Goal: Task Accomplishment & Management: Use online tool/utility

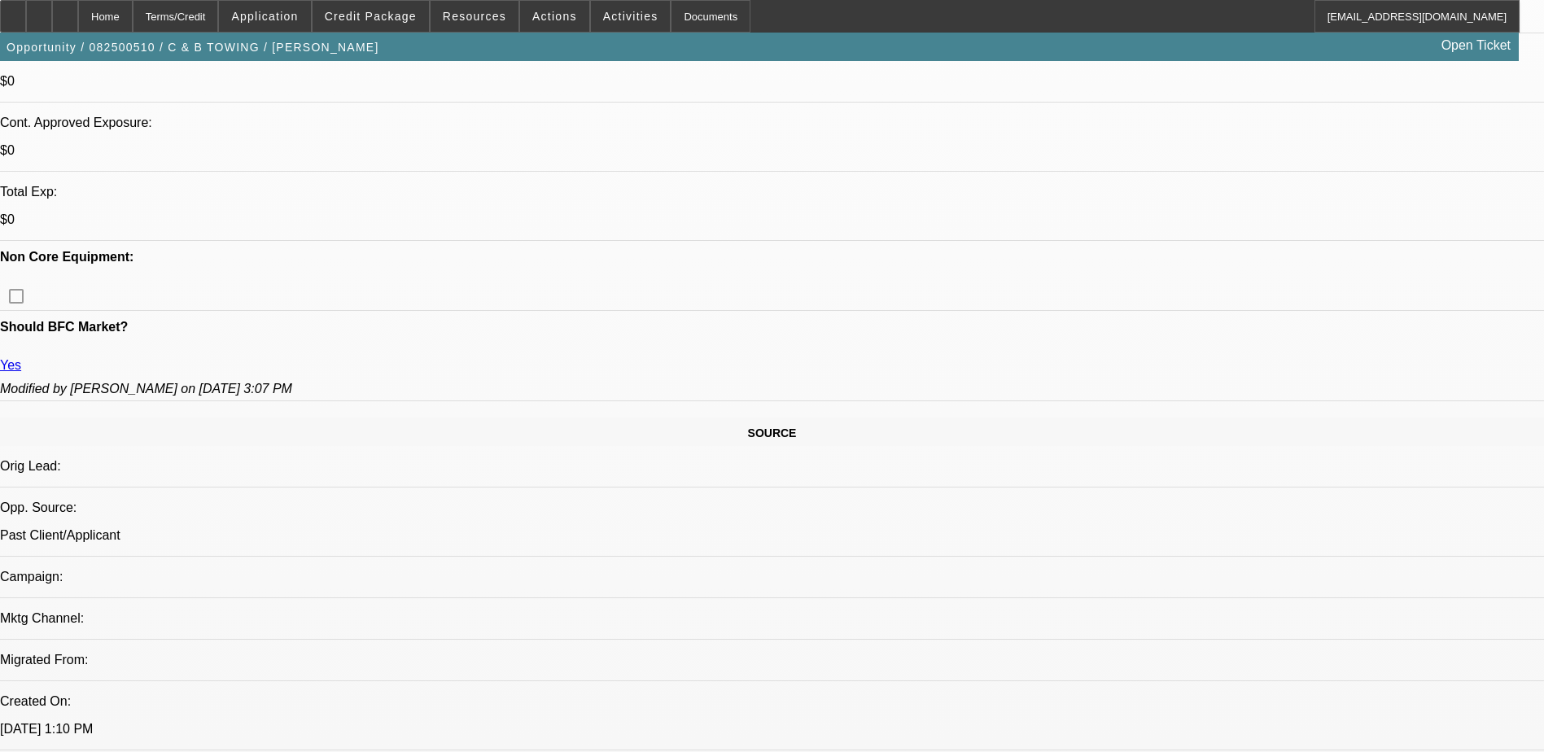
select select "0"
select select "2"
select select "0.1"
select select "4"
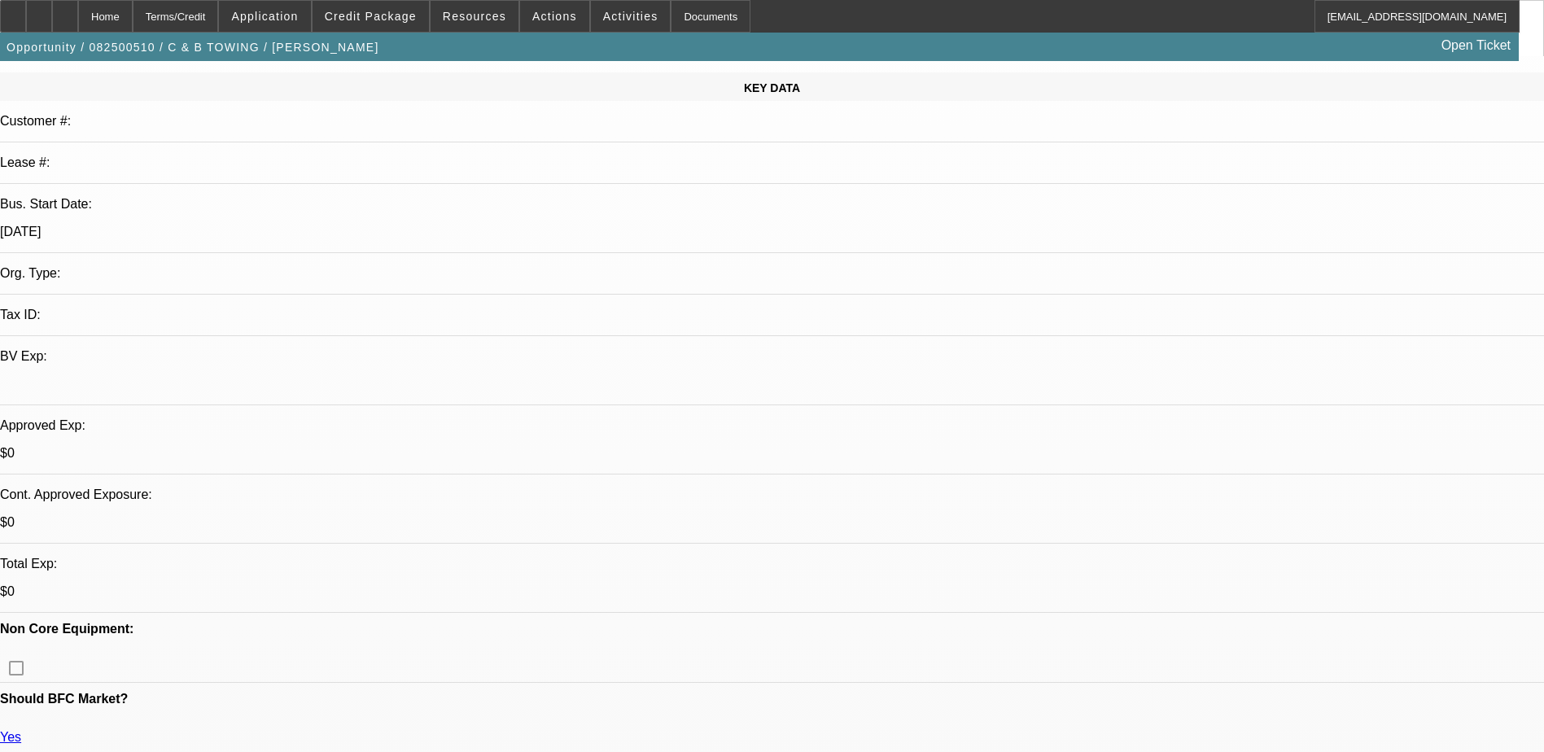
scroll to position [407, 0]
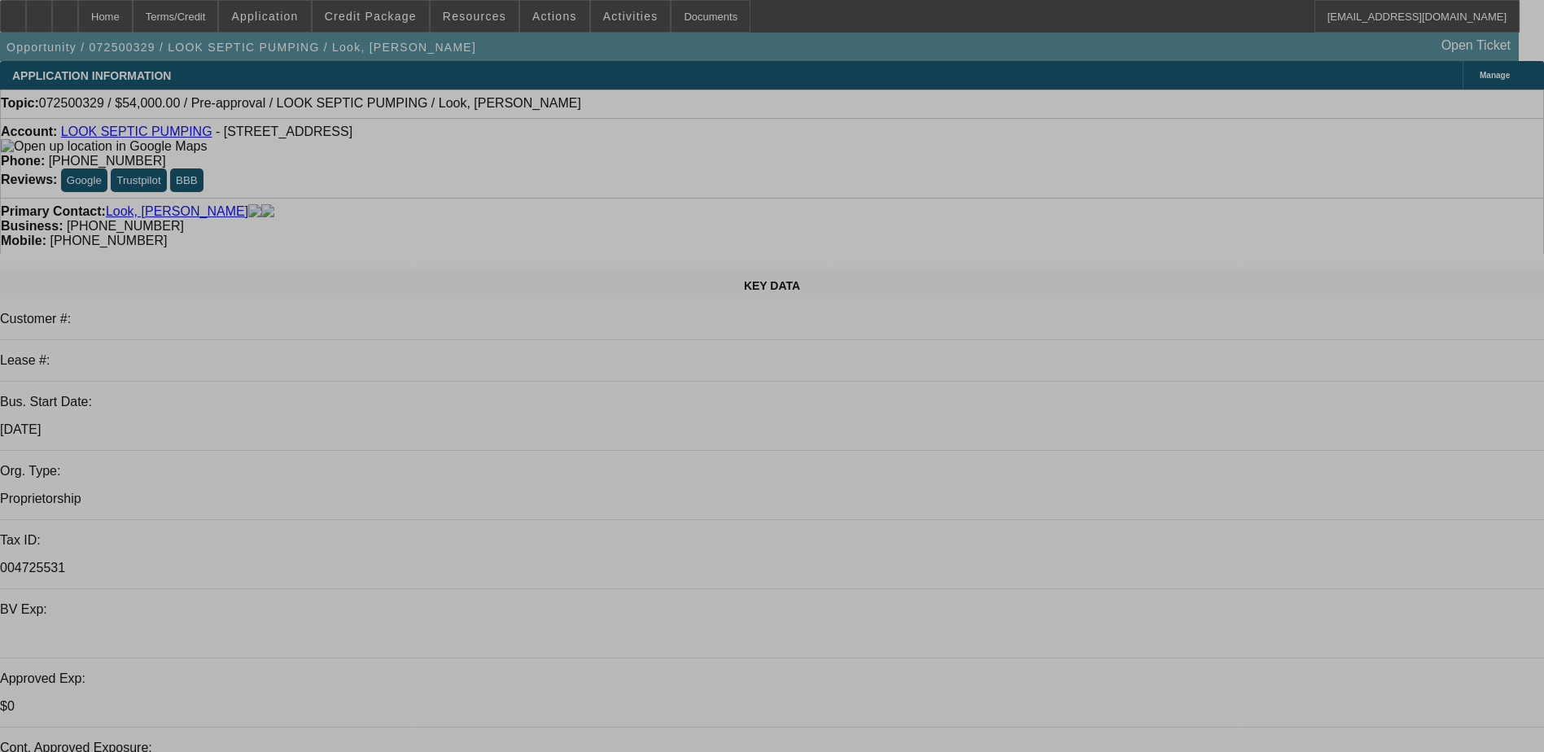
select select "0.1"
select select "2"
select select "0.1"
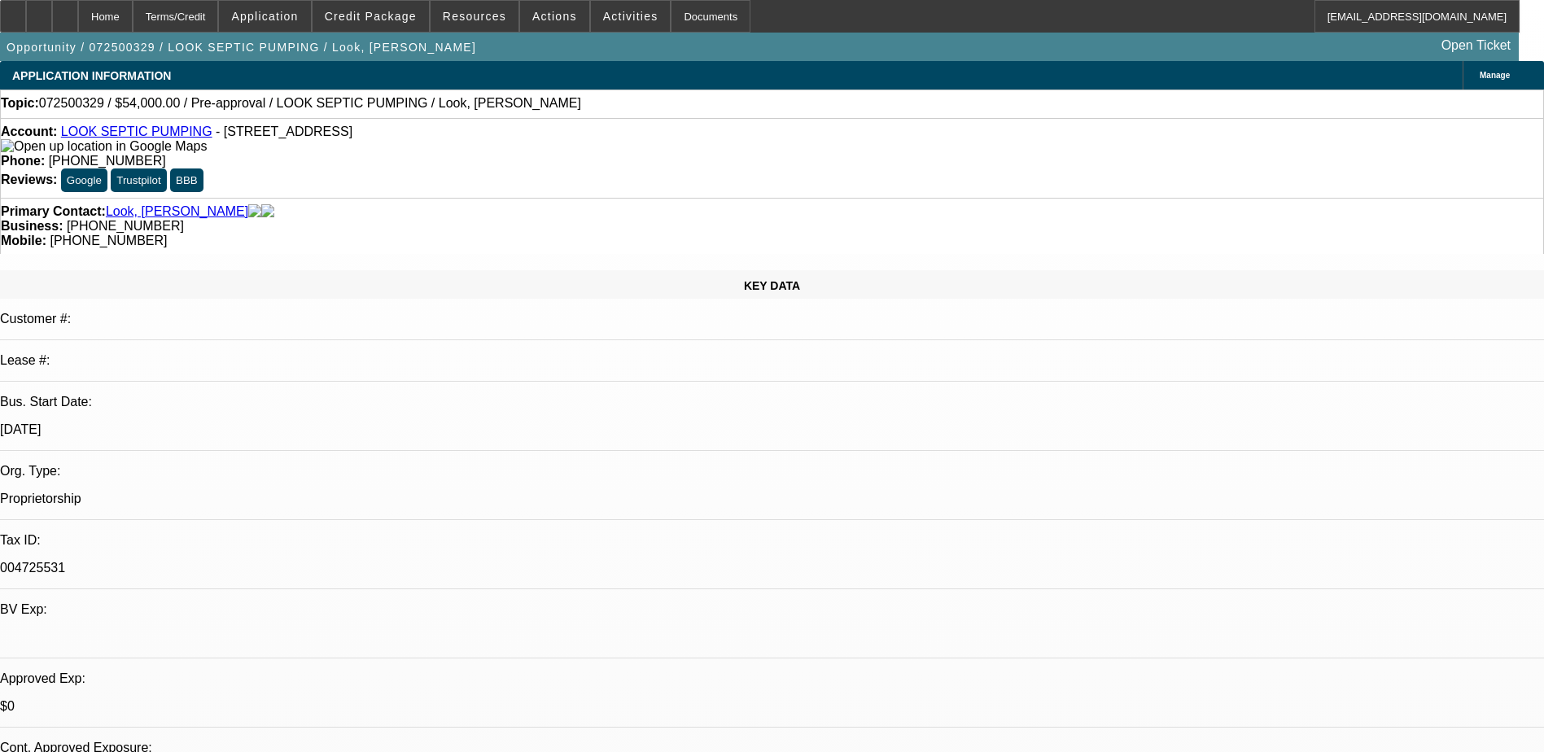
select select "4"
drag, startPoint x: 1188, startPoint y: 547, endPoint x: 1445, endPoint y: 571, distance: 258.3
drag, startPoint x: 1445, startPoint y: 571, endPoint x: 1410, endPoint y: 576, distance: 36.1
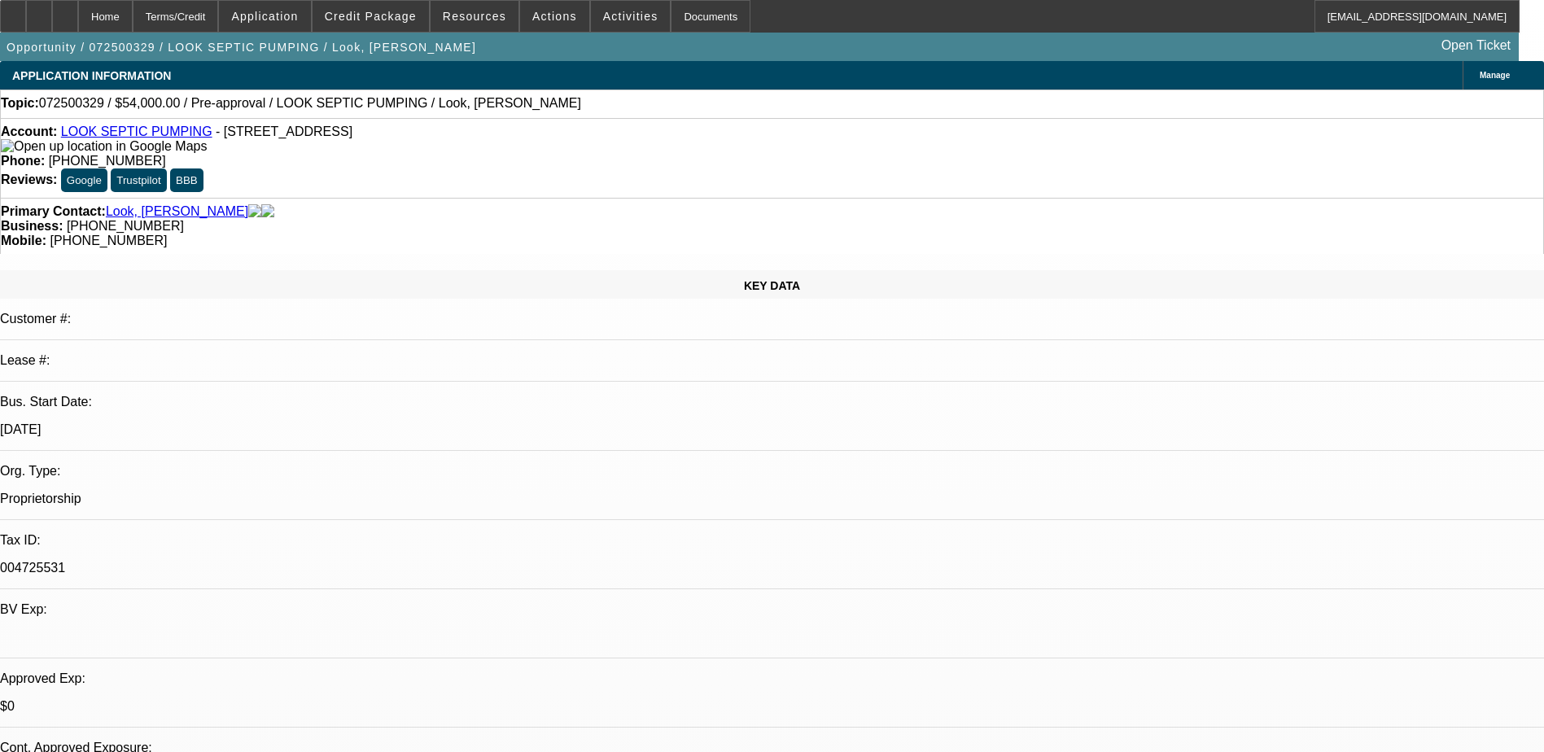
drag, startPoint x: 1239, startPoint y: 559, endPoint x: 1444, endPoint y: 589, distance: 206.5
drag, startPoint x: 1444, startPoint y: 589, endPoint x: 1426, endPoint y: 592, distance: 18.2
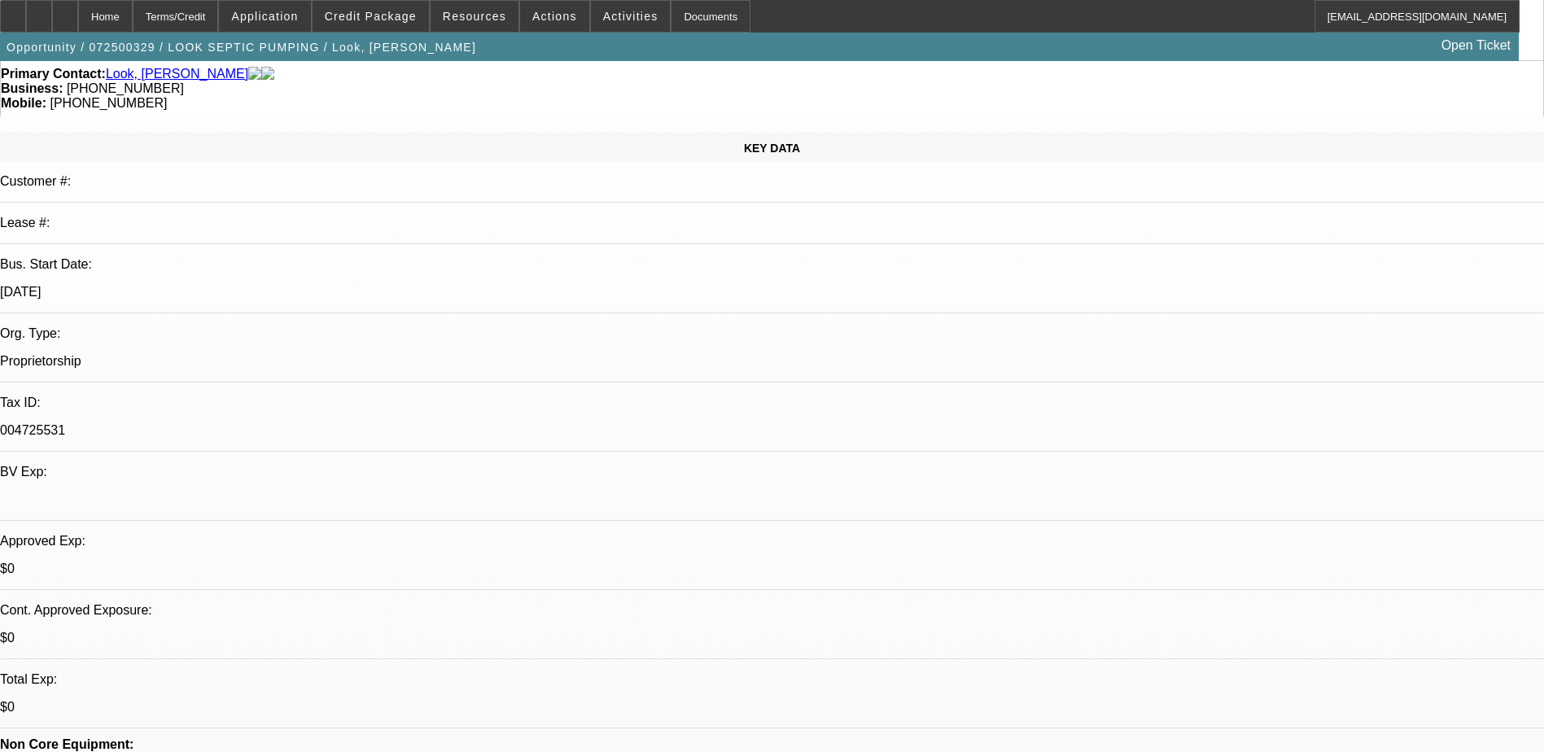
scroll to position [0, 0]
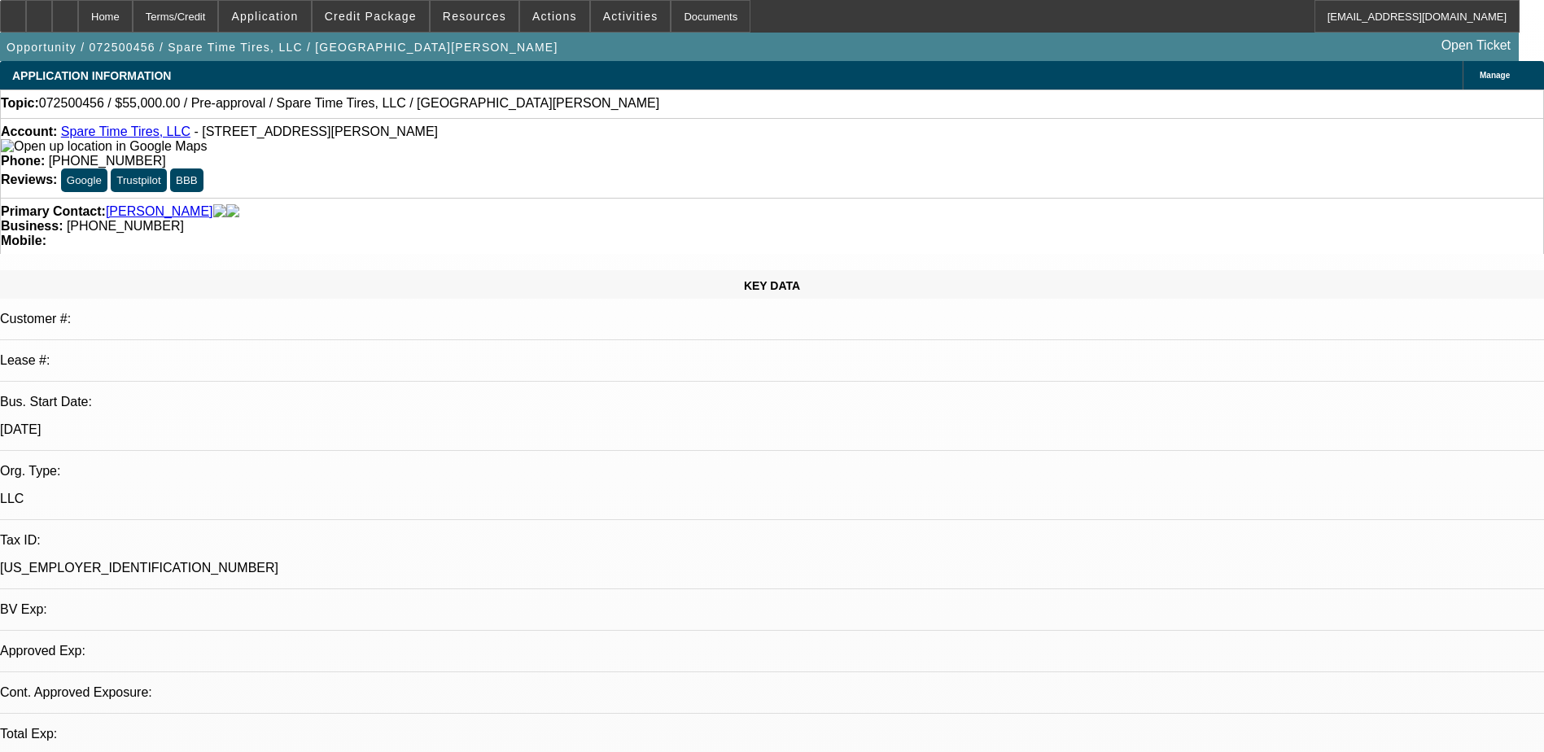
select select "0"
select select "2"
select select "0.1"
select select "1"
select select "2"
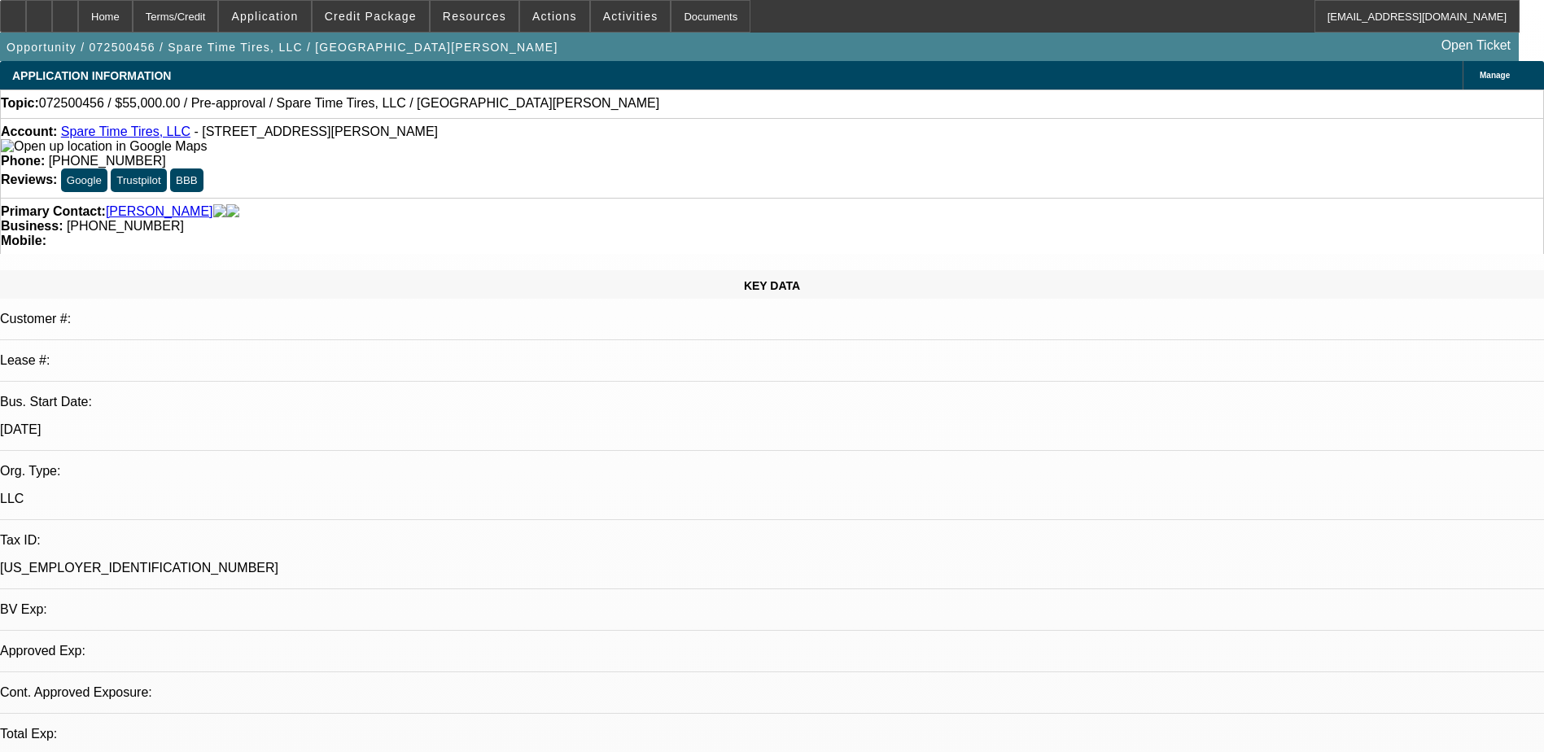
select select "4"
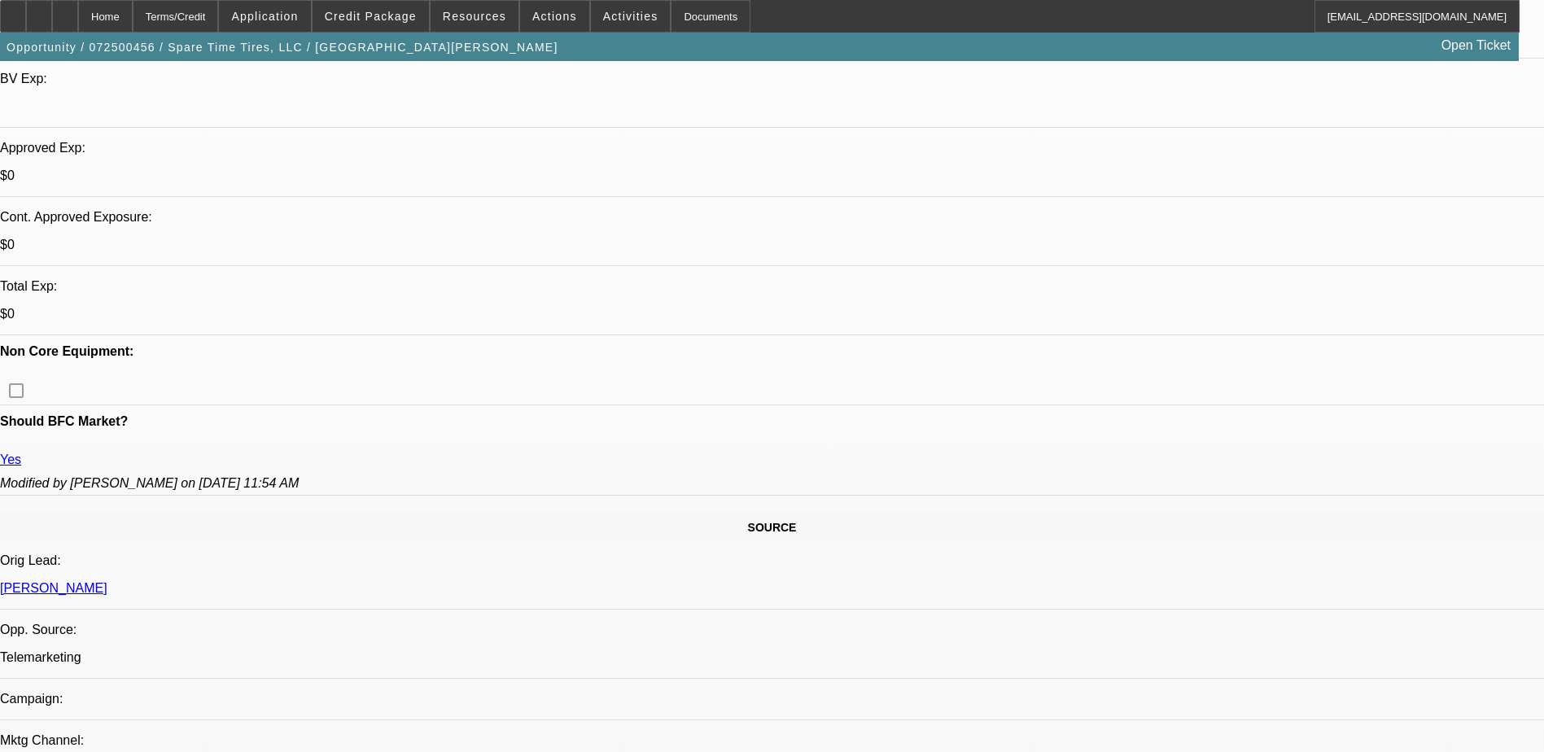
scroll to position [407, 0]
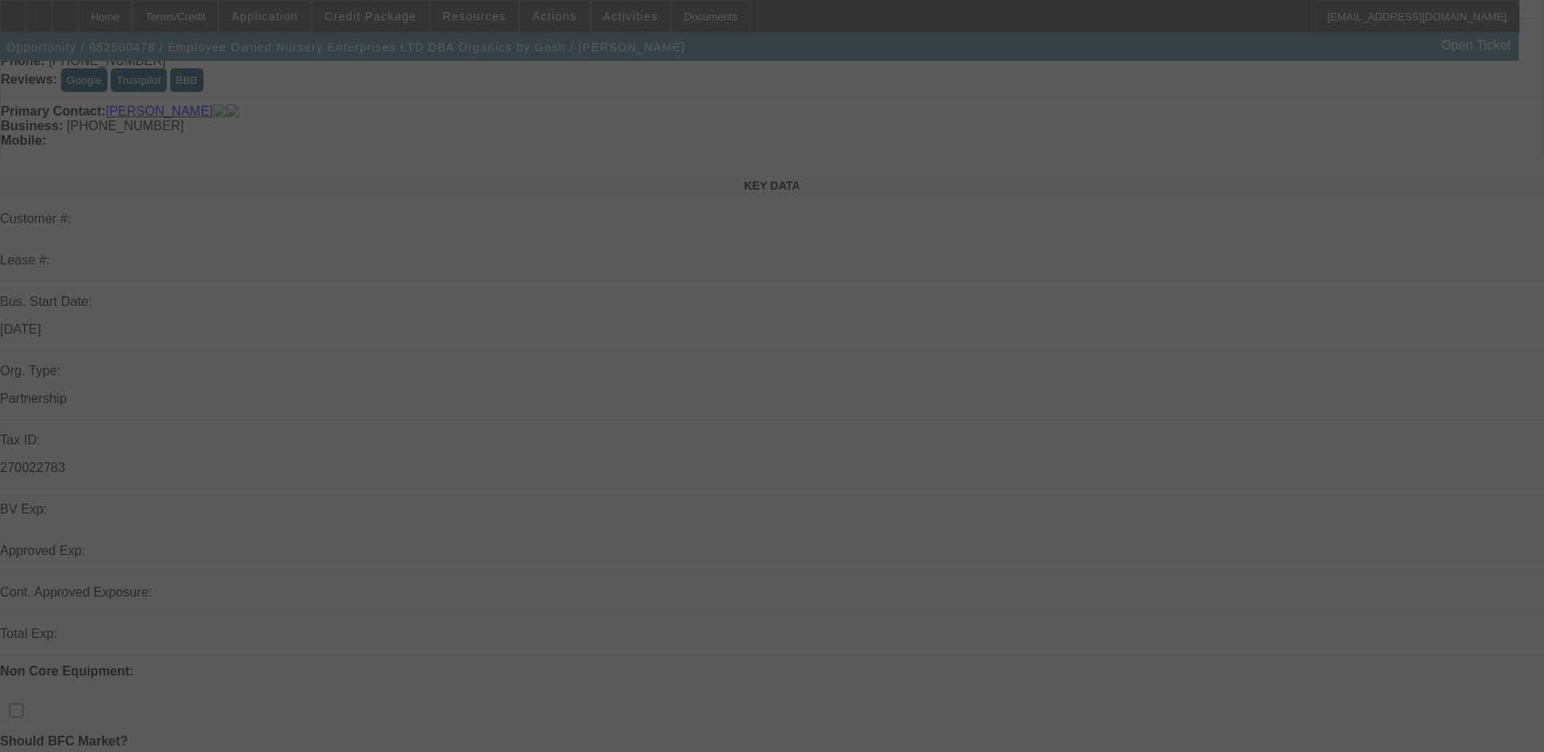
scroll to position [163, 0]
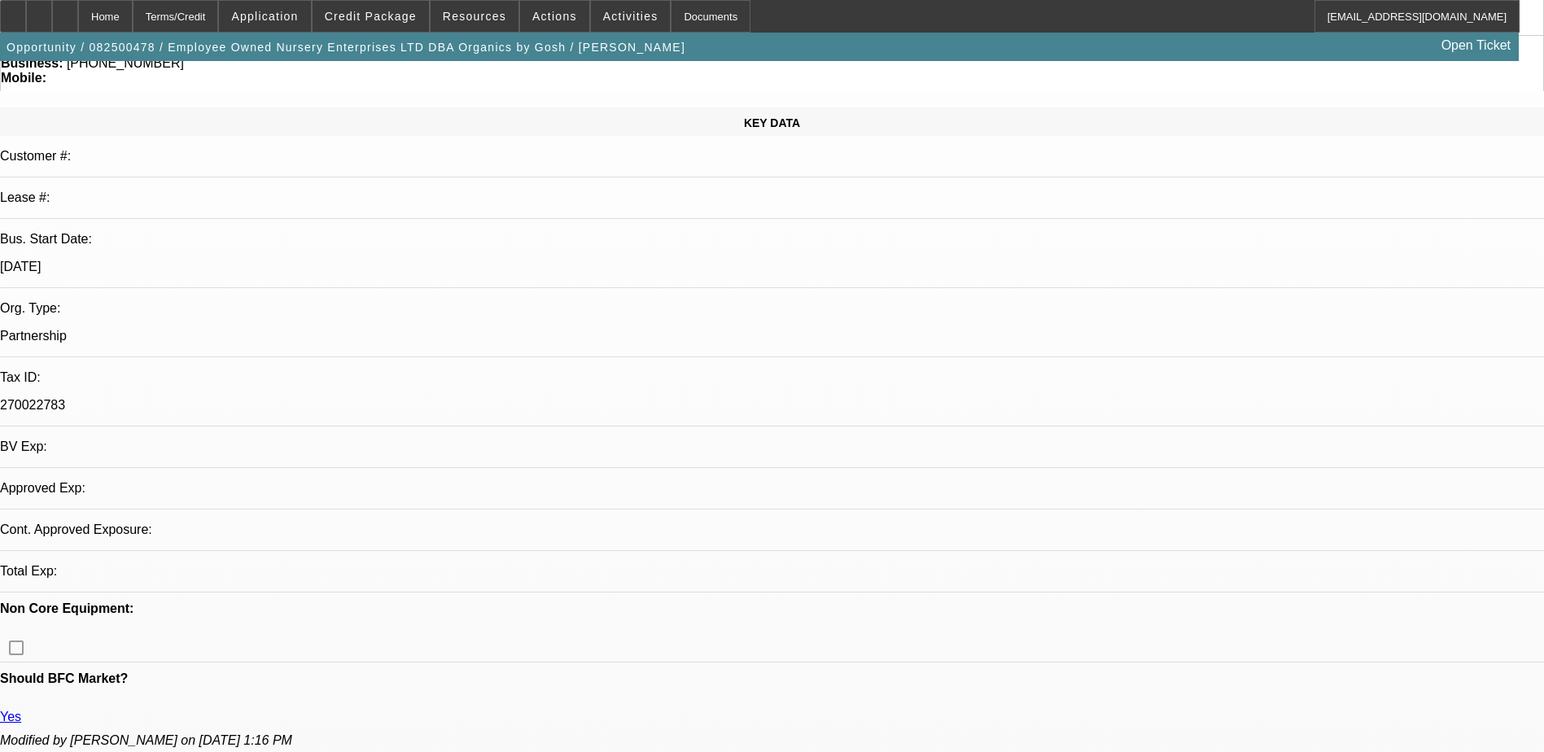
select select "0"
select select "2"
select select "0.1"
select select "4"
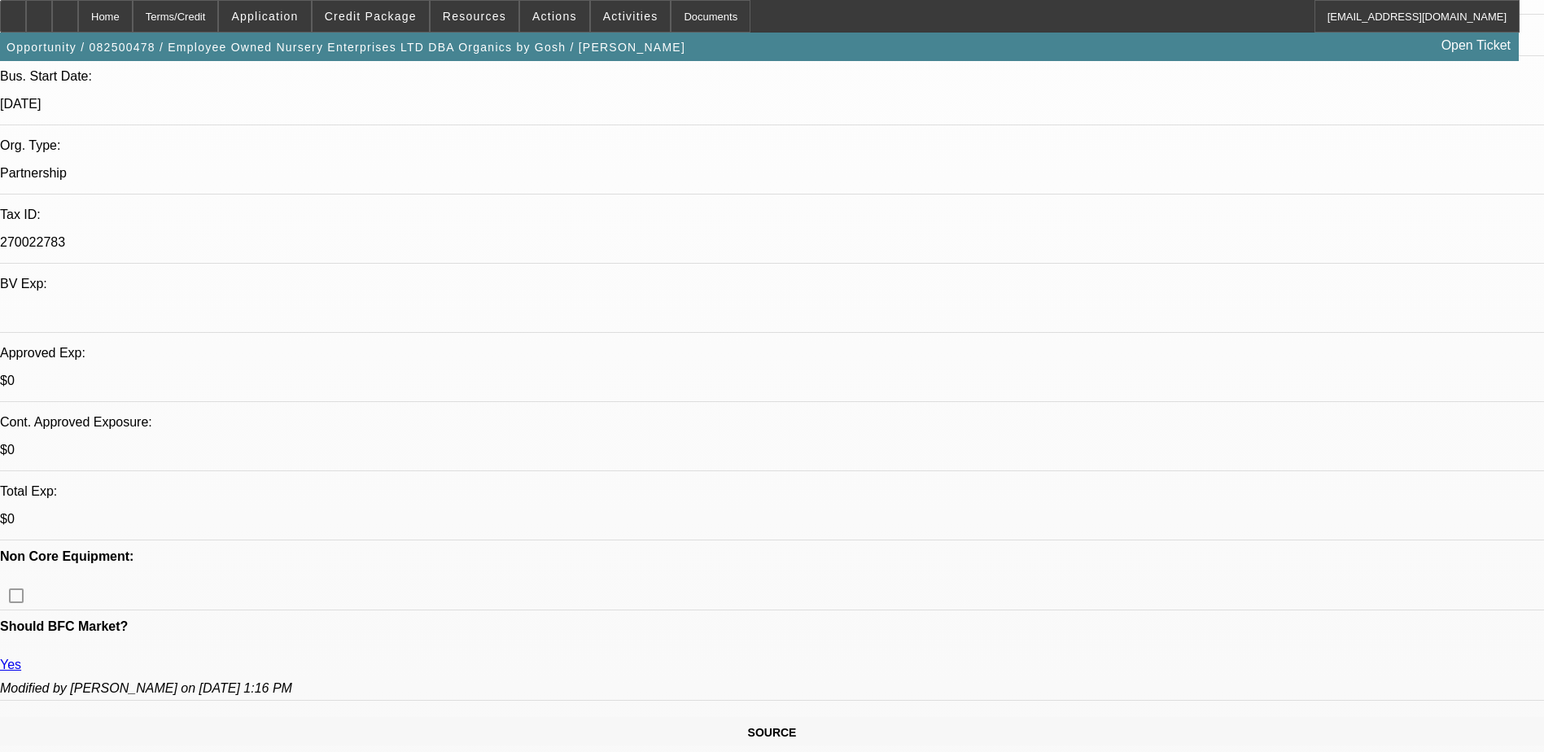
scroll to position [0, 0]
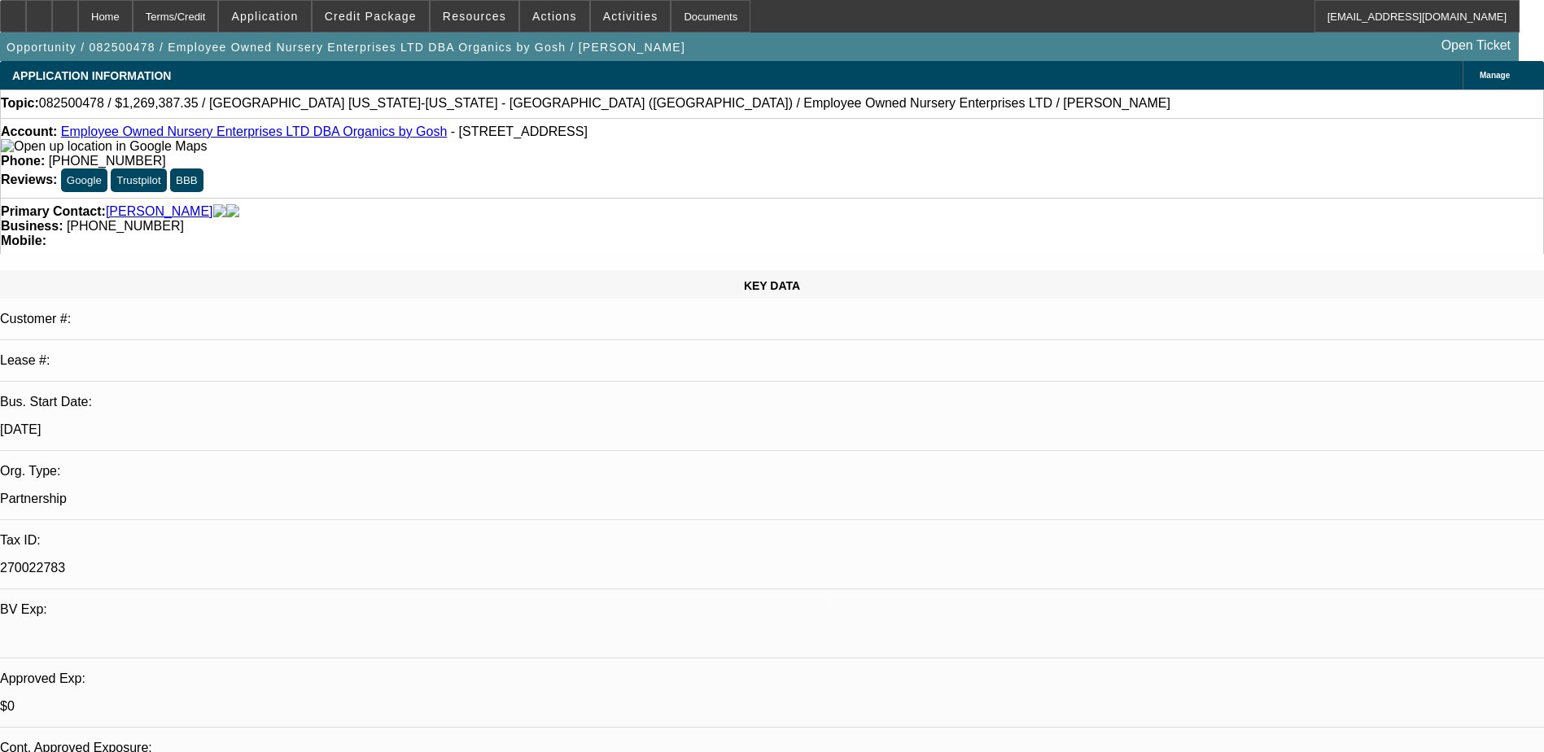
click at [371, 15] on span "Credit Package" at bounding box center [371, 16] width 92 height 13
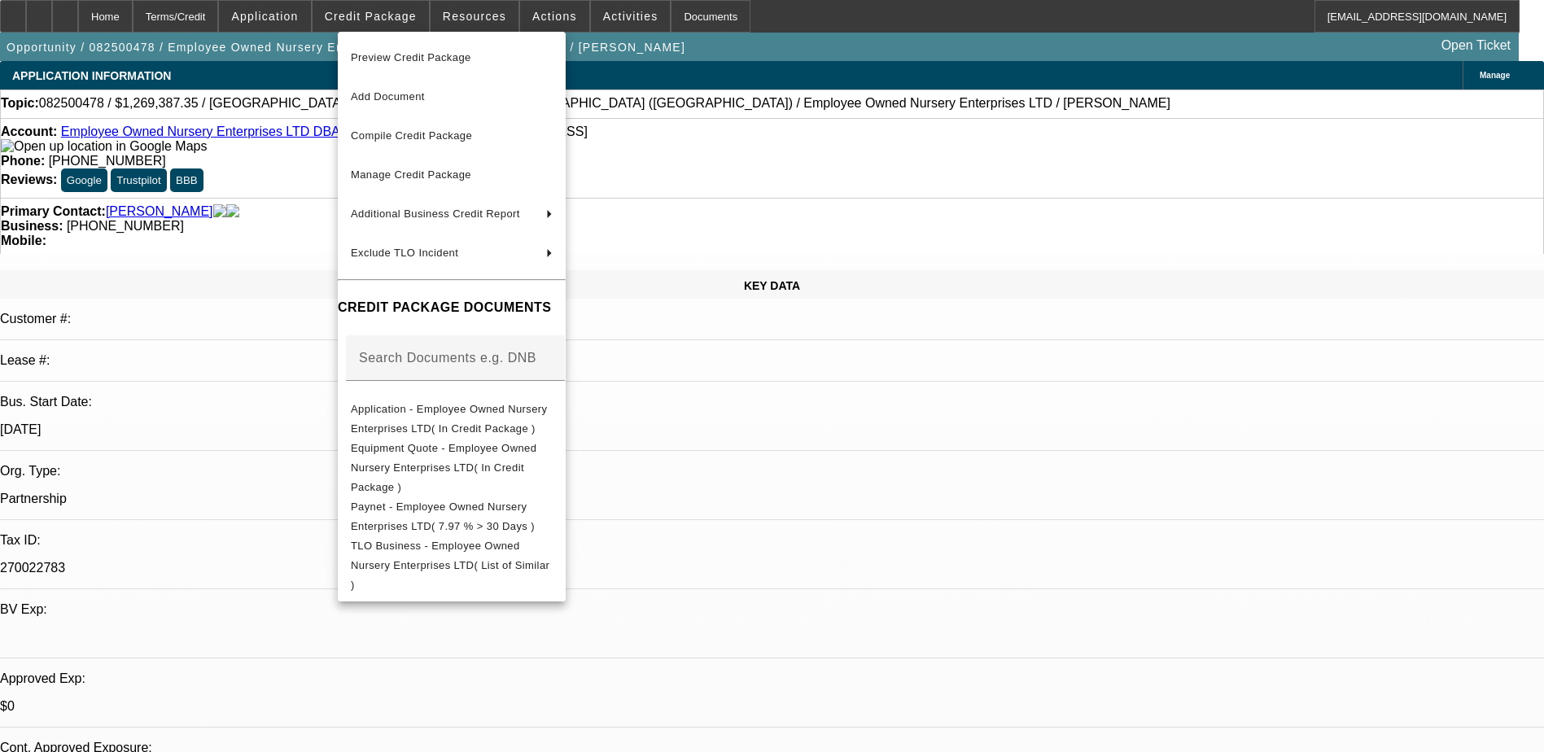
click at [306, 14] on div at bounding box center [772, 376] width 1544 height 752
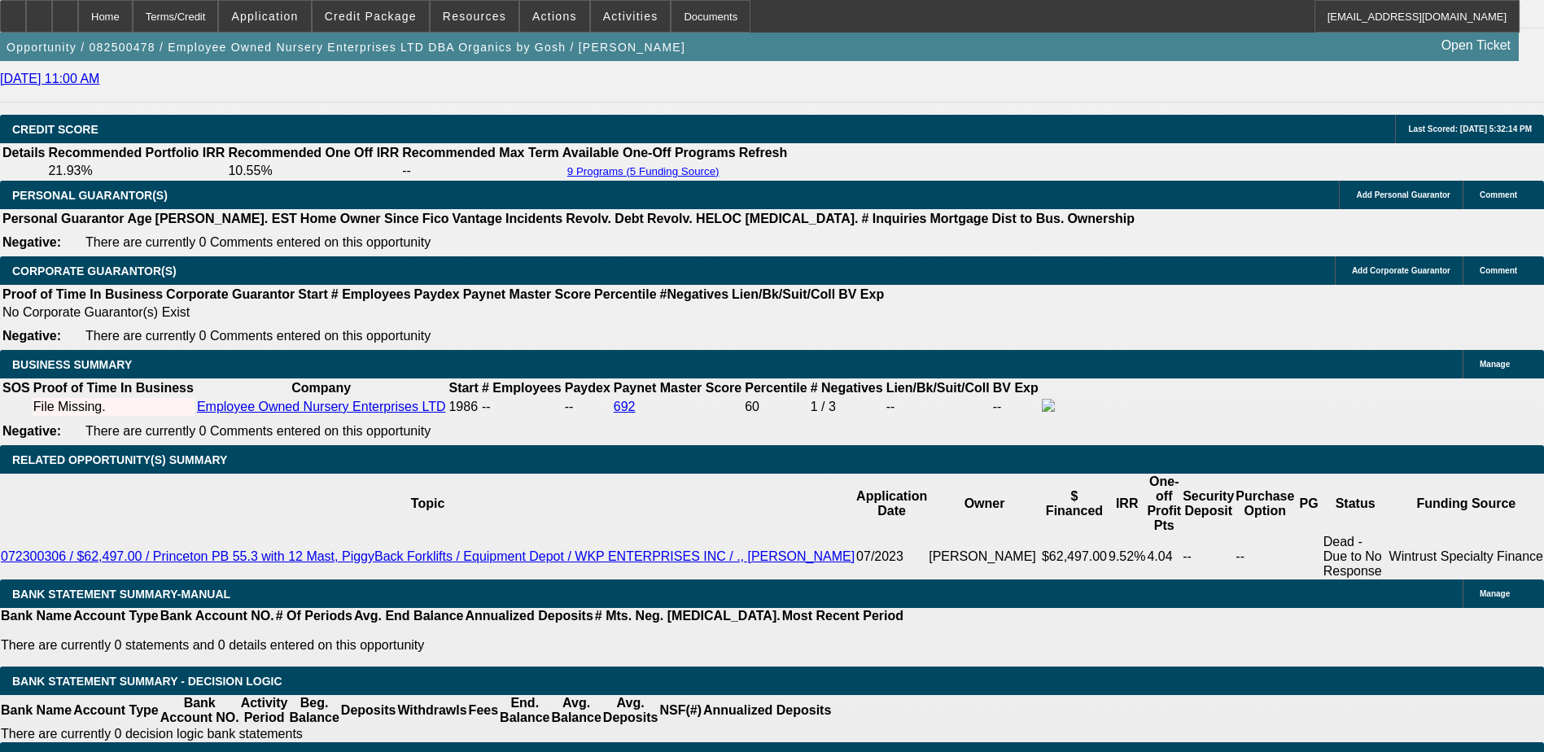
scroll to position [2190, 0]
